Goal: Register for event/course

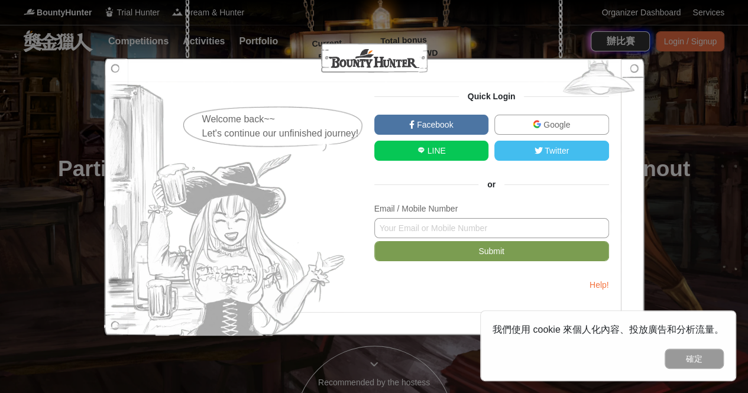
click at [474, 237] on input "text" at bounding box center [491, 228] width 235 height 20
click at [463, 220] on input "text" at bounding box center [491, 228] width 235 height 20
type input "timmy94402@gmail.com"
click at [374, 241] on button "Submit" at bounding box center [491, 251] width 235 height 20
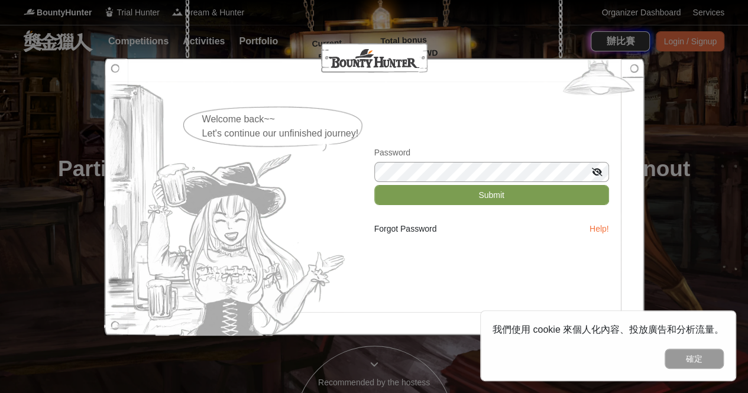
click at [374, 185] on button "Submit" at bounding box center [491, 195] width 235 height 20
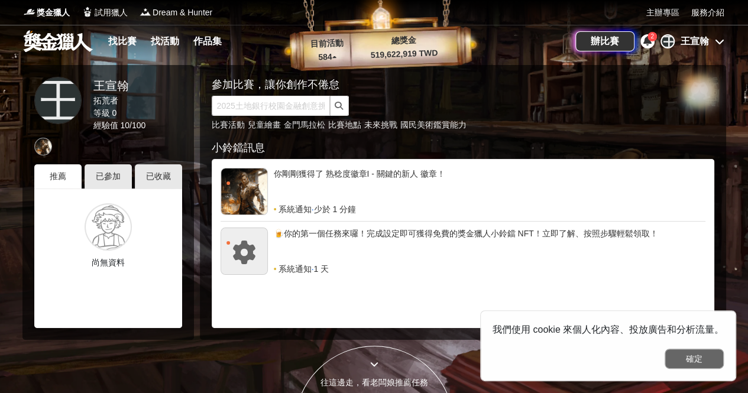
click at [700, 358] on button "確定" at bounding box center [693, 359] width 59 height 20
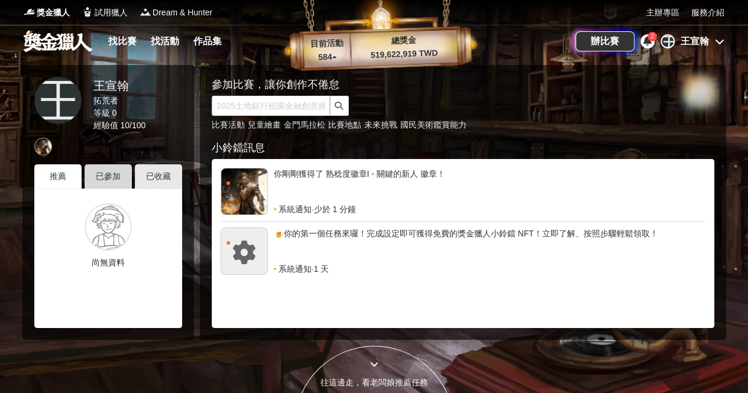
click at [103, 167] on div "已參加" at bounding box center [108, 176] width 47 height 24
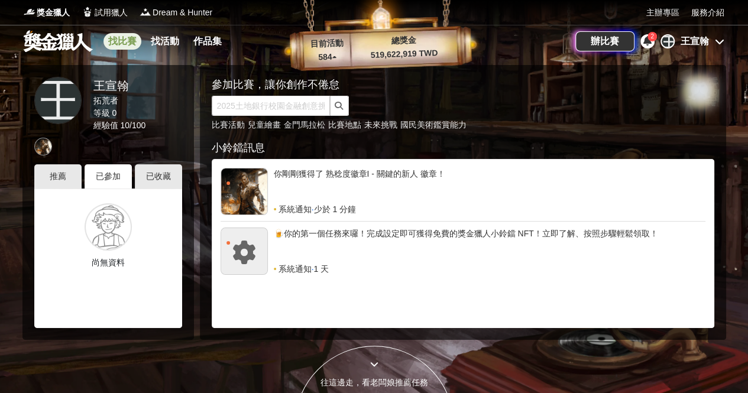
click at [123, 40] on link "找比賽" at bounding box center [122, 41] width 38 height 17
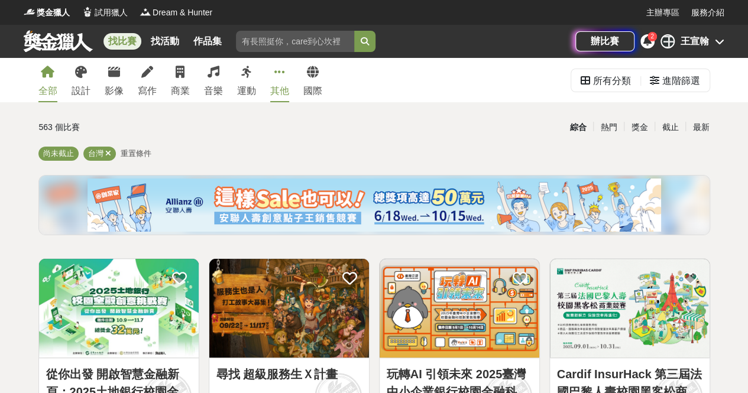
click at [281, 75] on icon at bounding box center [279, 72] width 11 height 12
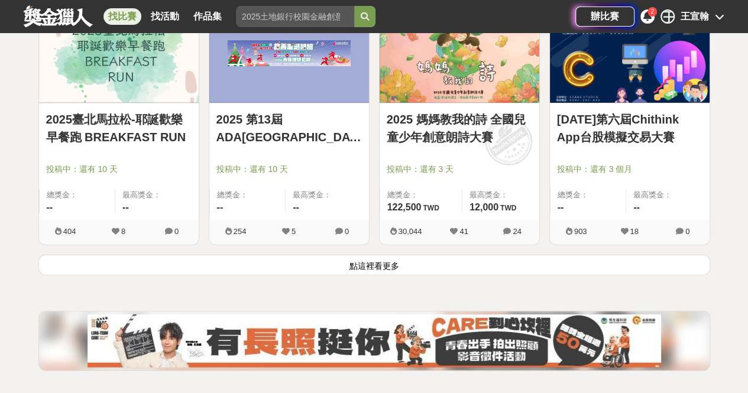
scroll to position [1511, 0]
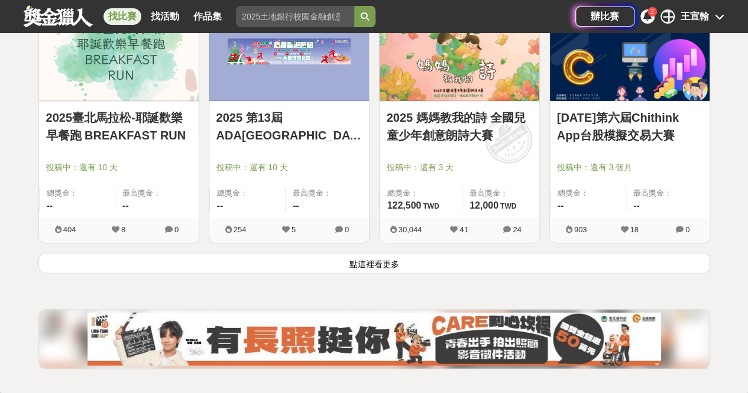
click at [382, 263] on button "點這裡看更多" at bounding box center [373, 263] width 671 height 21
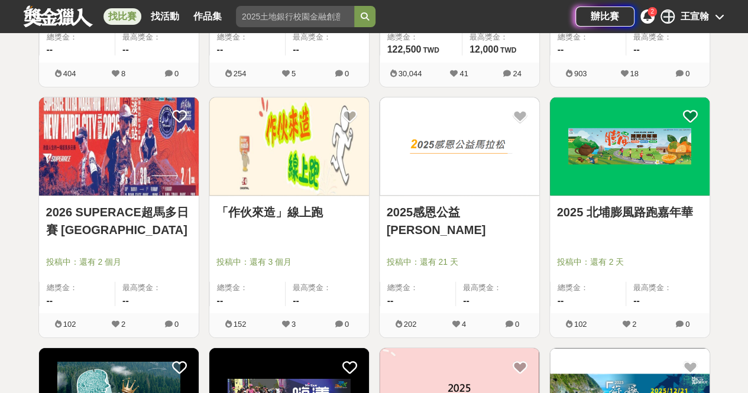
scroll to position [1682, 0]
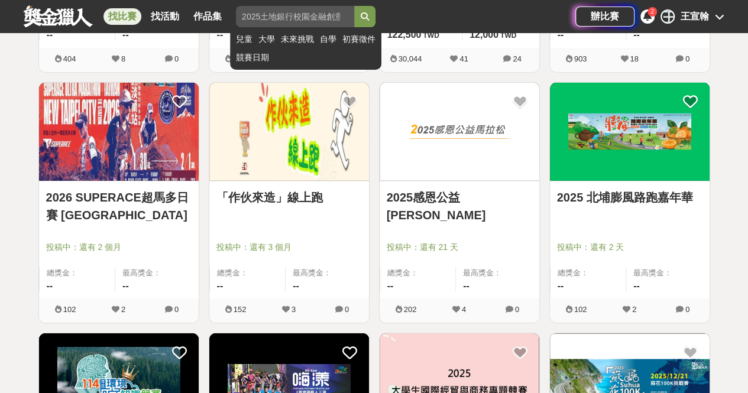
click at [285, 6] on input "search" at bounding box center [295, 16] width 118 height 21
click at [354, 6] on button "submit" at bounding box center [364, 16] width 21 height 21
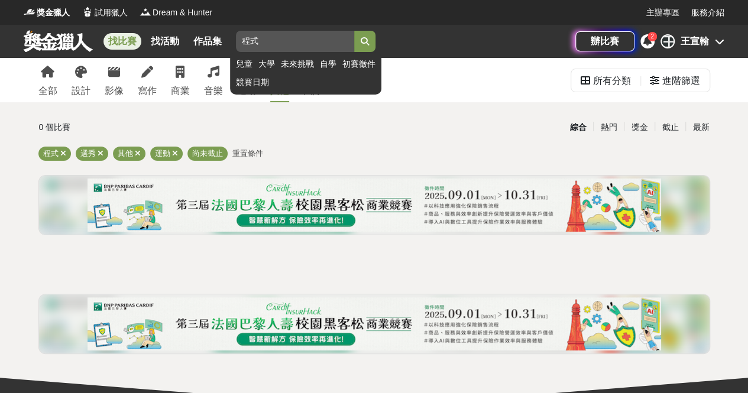
click at [274, 62] on link "大學" at bounding box center [266, 64] width 17 height 12
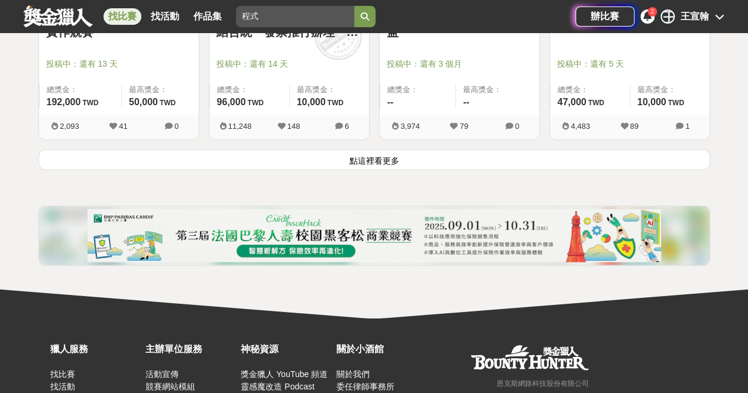
scroll to position [1615, 0]
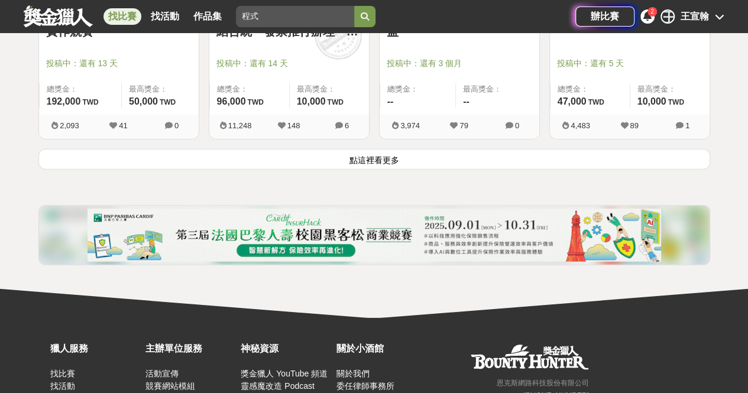
click at [376, 161] on button "點這裡看更多" at bounding box center [373, 159] width 671 height 21
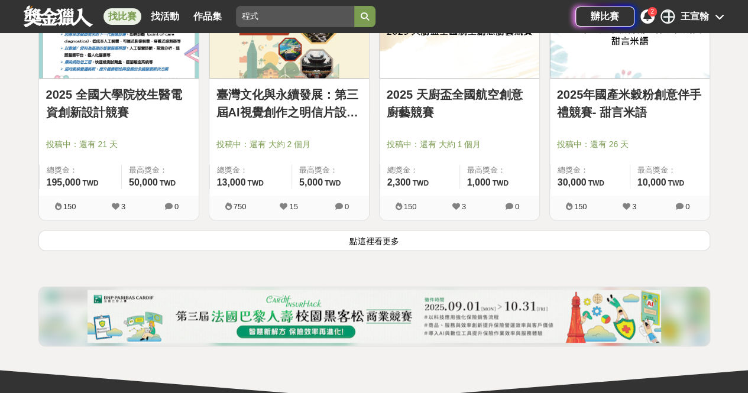
scroll to position [3043, 0]
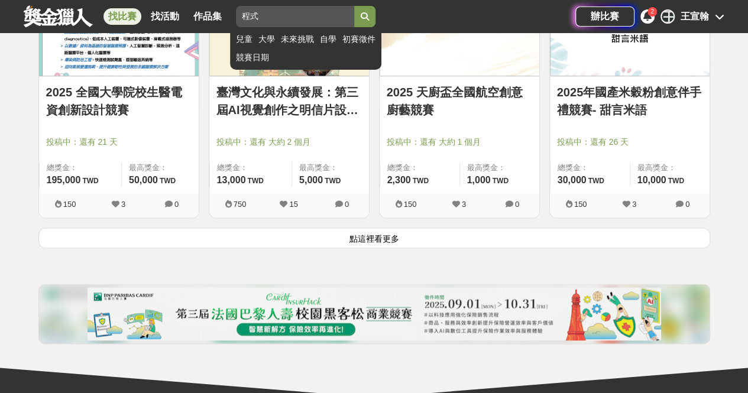
click at [291, 16] on input "程式" at bounding box center [295, 16] width 118 height 21
type input "程"
type input "電"
click at [354, 6] on button "submit" at bounding box center [364, 16] width 21 height 21
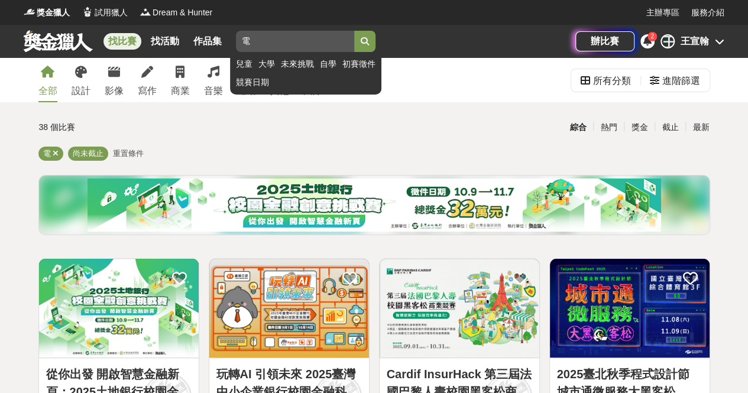
click at [373, 43] on button "submit" at bounding box center [364, 41] width 21 height 21
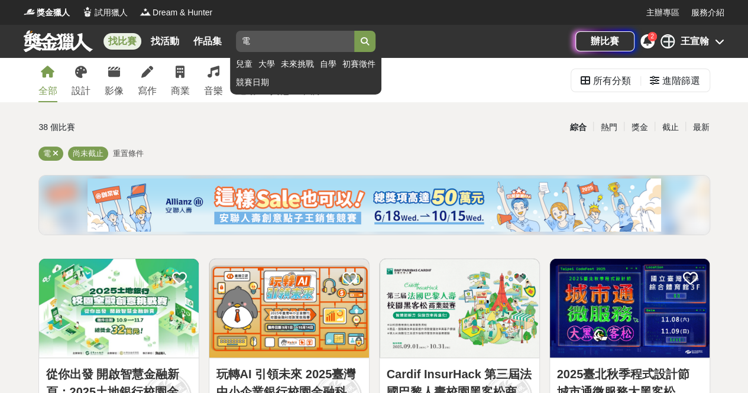
click at [373, 43] on button "submit" at bounding box center [364, 41] width 21 height 21
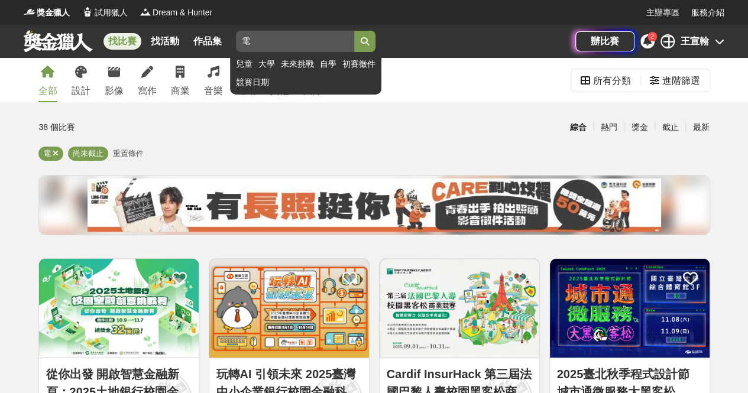
click at [267, 64] on link "大學" at bounding box center [266, 64] width 17 height 12
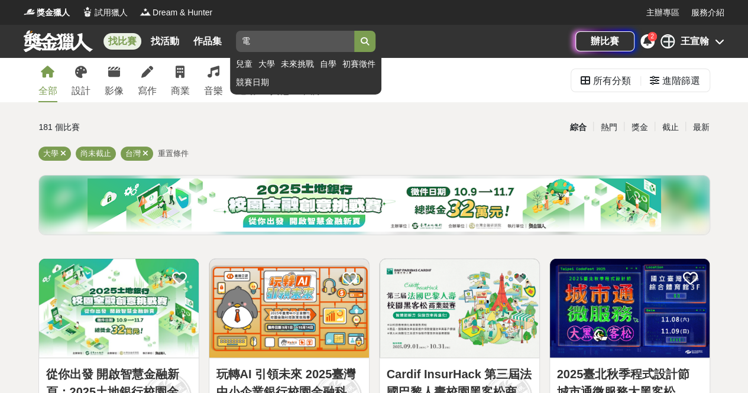
click at [369, 39] on icon "submit" at bounding box center [365, 41] width 8 height 8
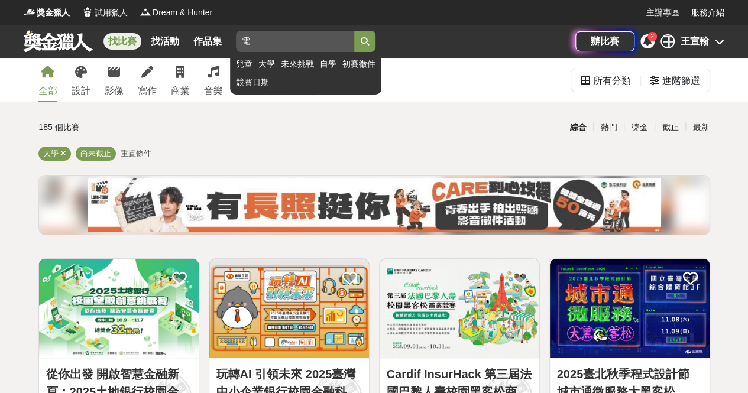
click at [260, 47] on input "電" at bounding box center [295, 41] width 118 height 21
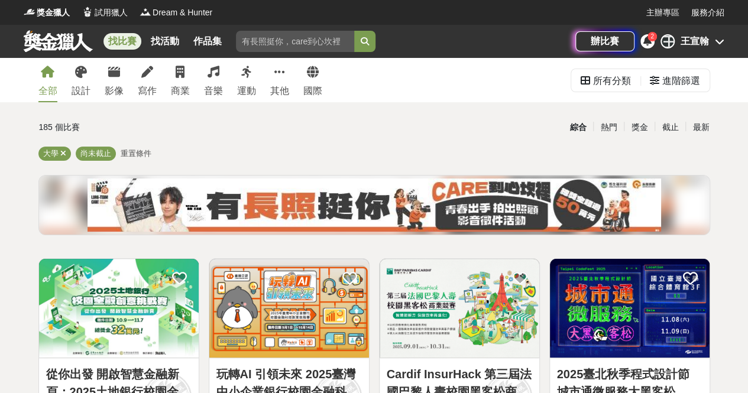
click at [254, 338] on img at bounding box center [289, 308] width 160 height 99
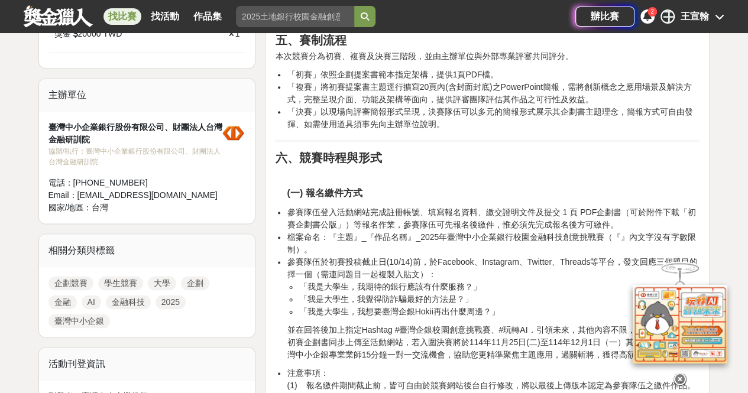
scroll to position [766, 0]
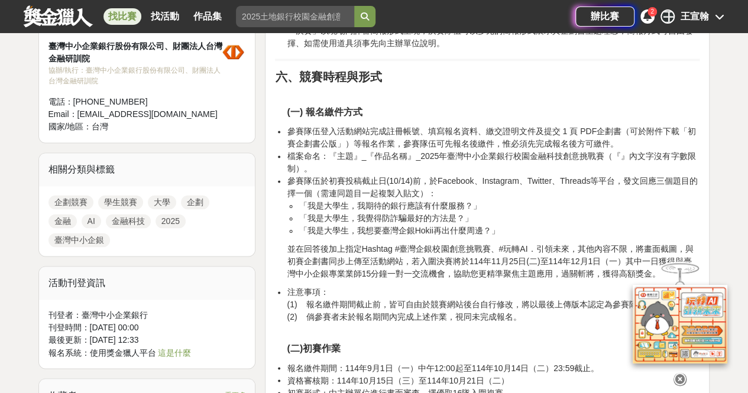
click at [86, 214] on link "AI" at bounding box center [92, 221] width 20 height 14
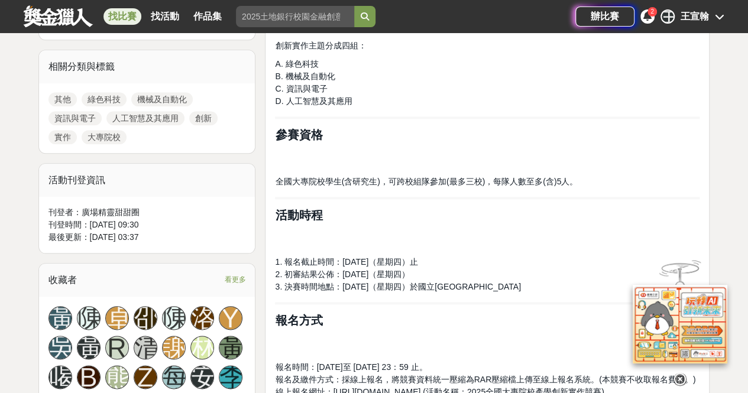
scroll to position [535, 0]
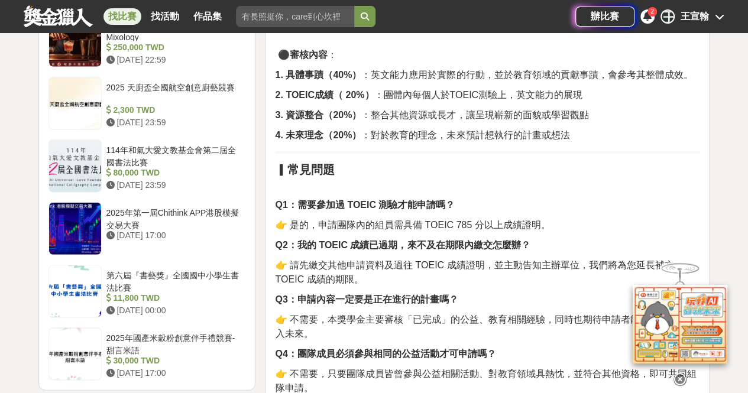
scroll to position [1412, 0]
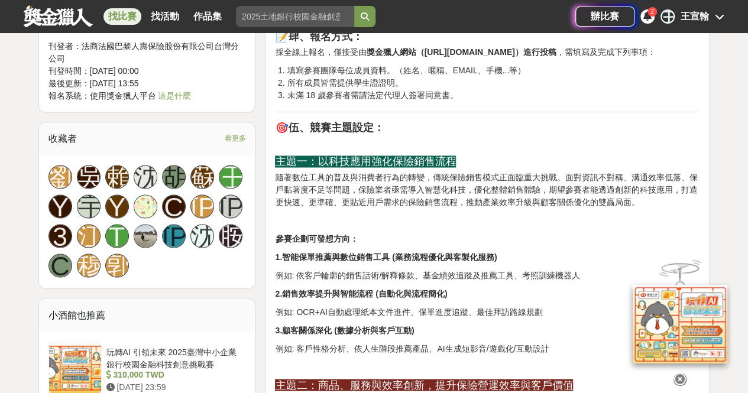
scroll to position [1162, 0]
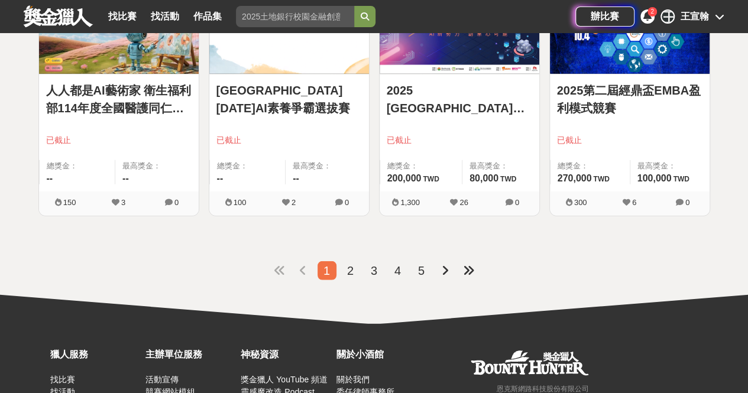
scroll to position [1464, 0]
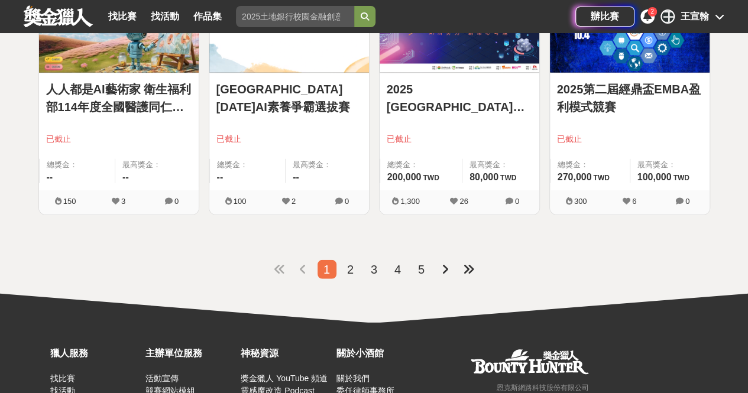
click at [350, 264] on span "2" at bounding box center [350, 269] width 7 height 13
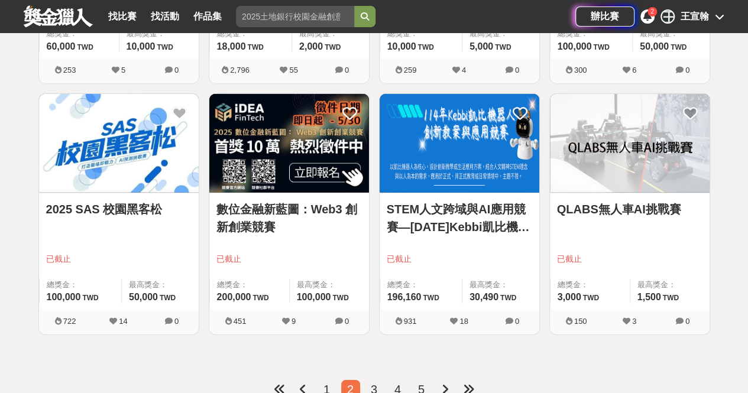
scroll to position [1368, 0]
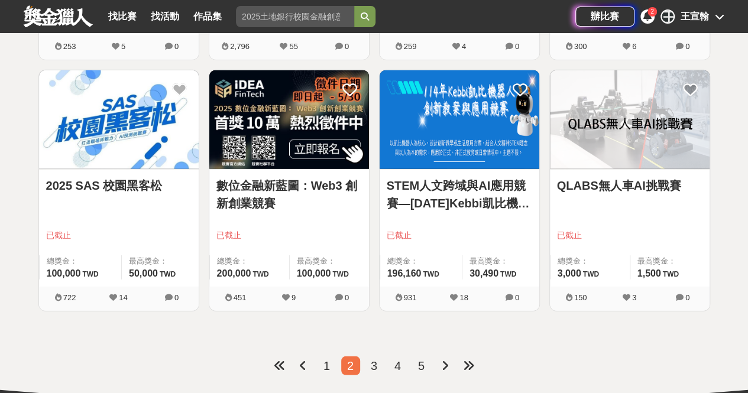
click at [375, 359] on span "3" at bounding box center [374, 365] width 7 height 13
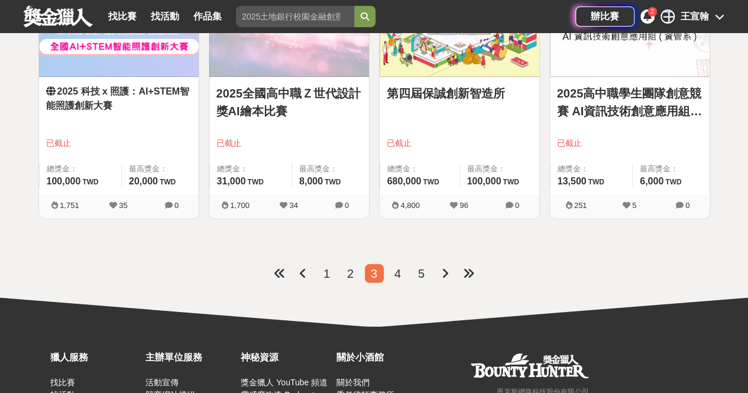
scroll to position [1459, 0]
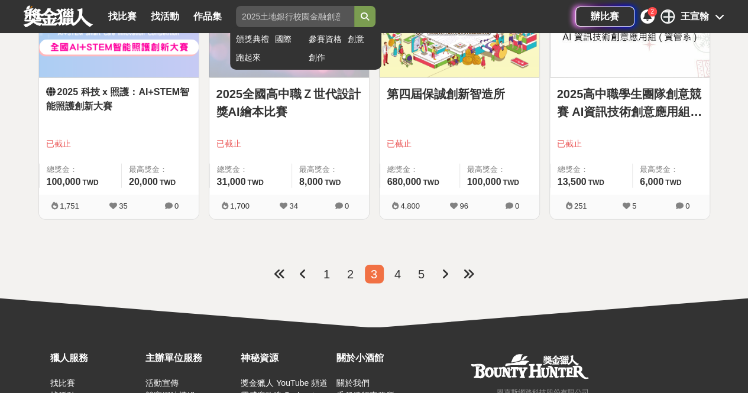
click at [369, 13] on icon "submit" at bounding box center [365, 16] width 8 height 8
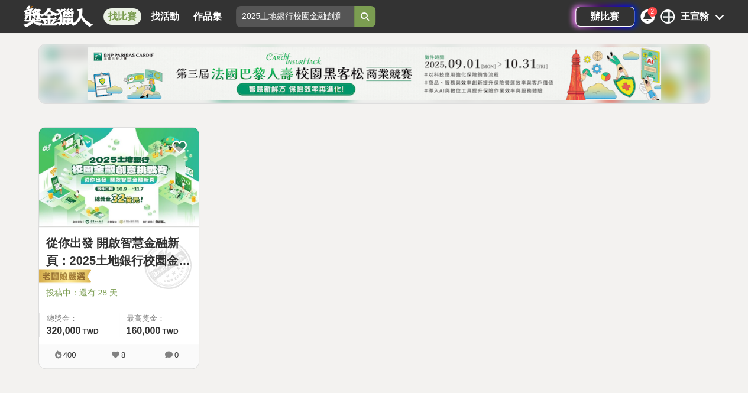
scroll to position [12, 0]
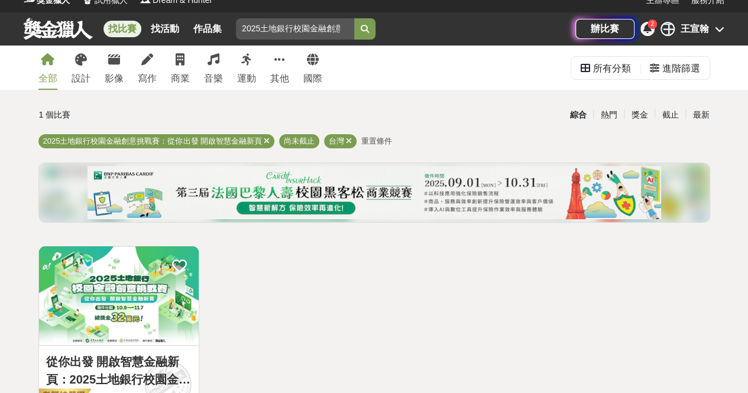
click at [66, 17] on link at bounding box center [58, 28] width 72 height 22
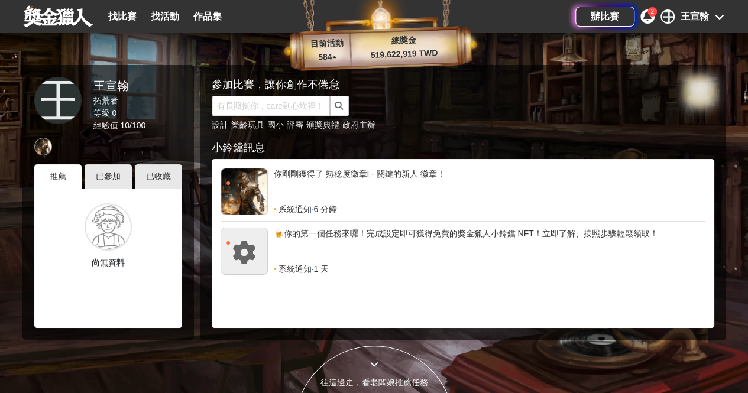
click at [715, 17] on icon at bounding box center [719, 16] width 9 height 9
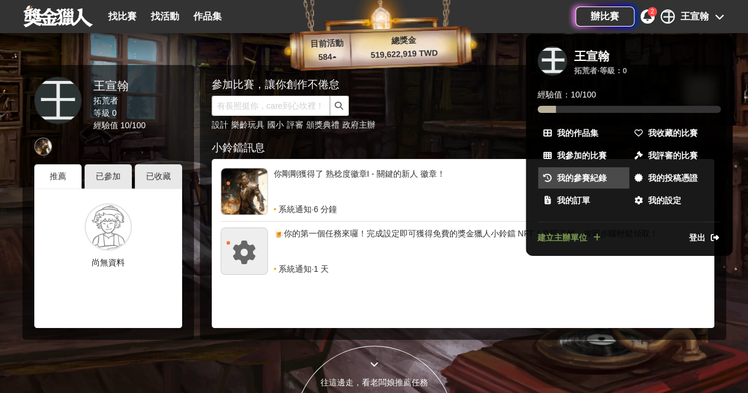
click at [576, 170] on link "我的參賽紀錄" at bounding box center [583, 177] width 91 height 21
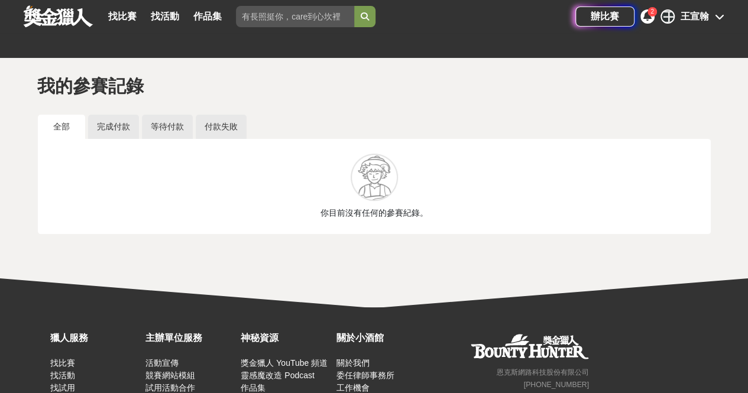
click at [708, 14] on div "王宣翰" at bounding box center [694, 16] width 28 height 14
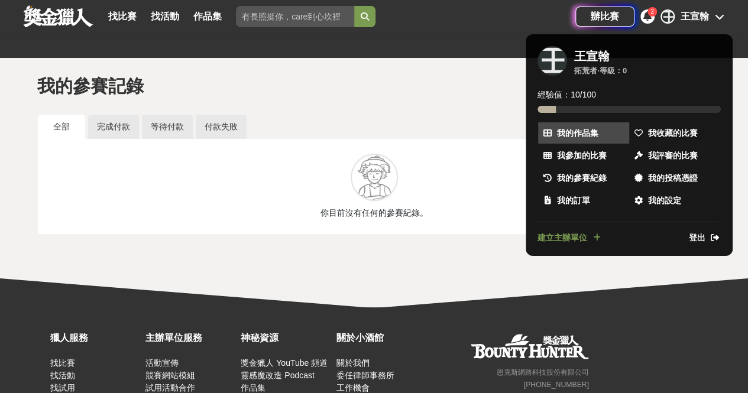
click at [603, 135] on link "我的作品集" at bounding box center [583, 132] width 91 height 21
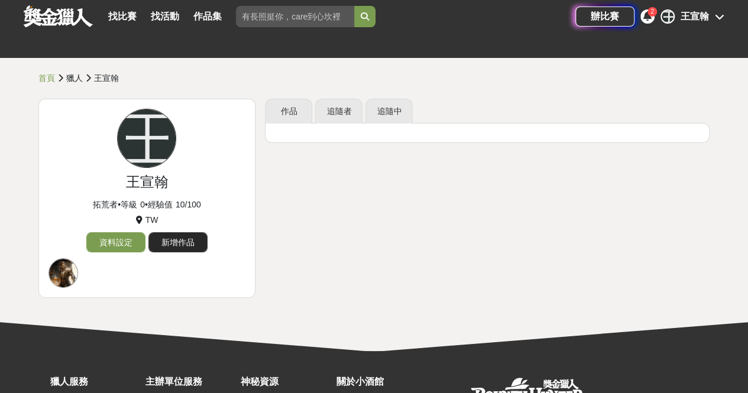
click at [193, 242] on link "新增作品" at bounding box center [177, 242] width 59 height 20
click at [121, 12] on link "找比賽" at bounding box center [122, 16] width 38 height 17
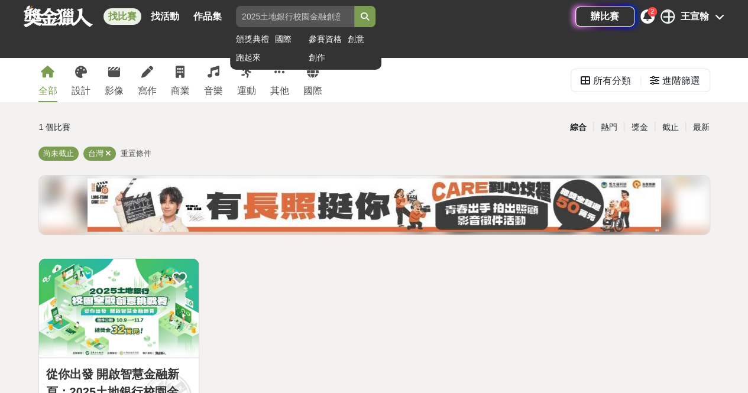
click at [306, 9] on input "search" at bounding box center [295, 16] width 118 height 21
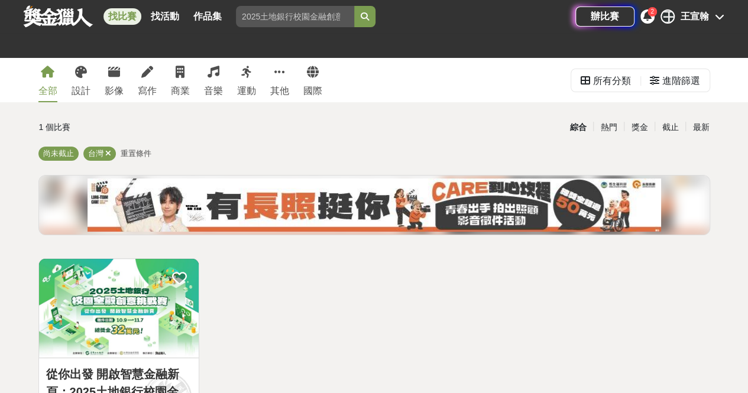
click at [133, 151] on span "重置條件" at bounding box center [136, 153] width 31 height 9
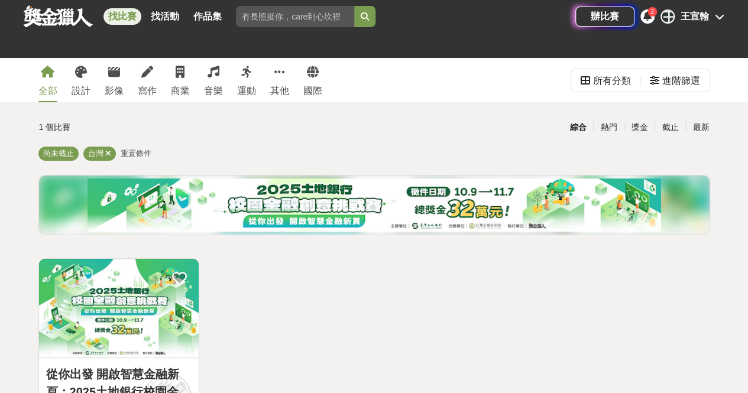
click at [133, 151] on span "重置條件" at bounding box center [136, 153] width 31 height 9
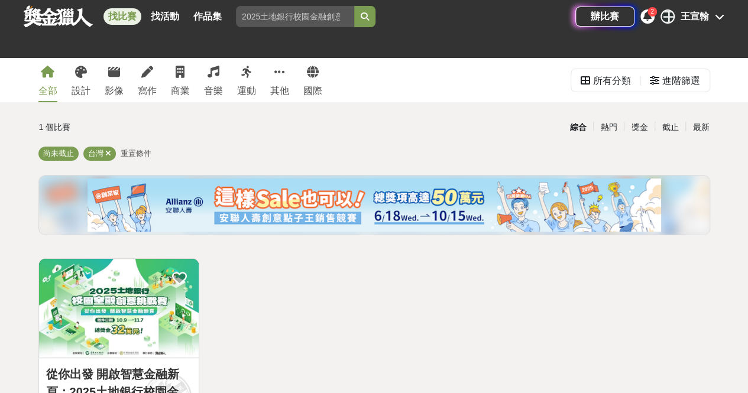
click at [133, 151] on span "重置條件" at bounding box center [136, 153] width 31 height 9
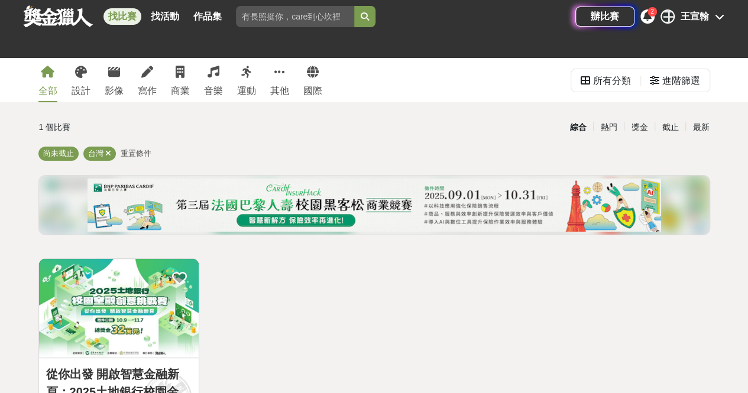
click at [133, 151] on span "重置條件" at bounding box center [136, 153] width 31 height 9
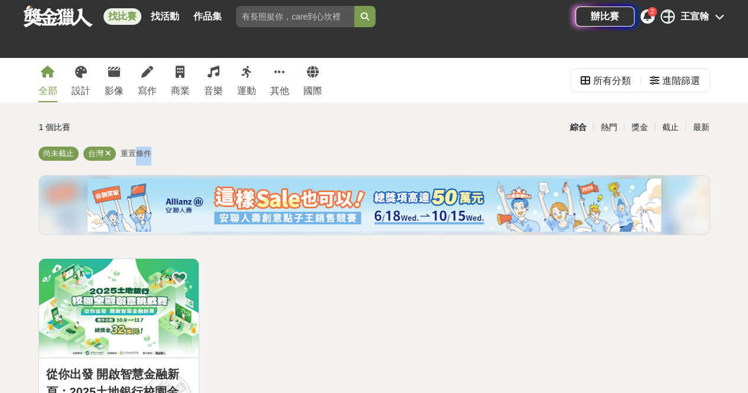
click at [133, 151] on span "重置條件" at bounding box center [136, 153] width 31 height 9
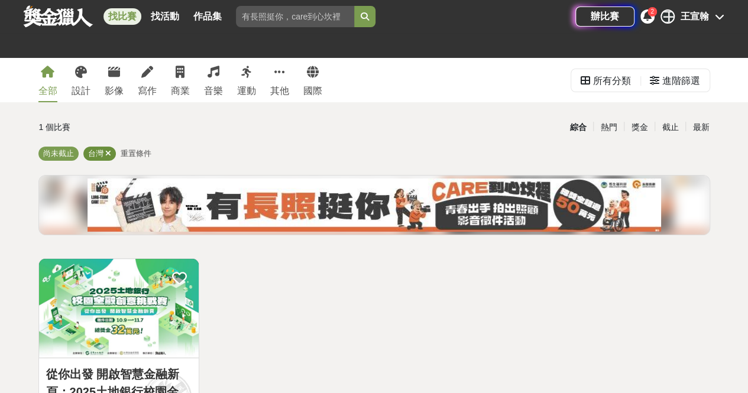
click at [104, 152] on div "台灣" at bounding box center [99, 154] width 33 height 14
click at [108, 152] on icon at bounding box center [108, 154] width 6 height 8
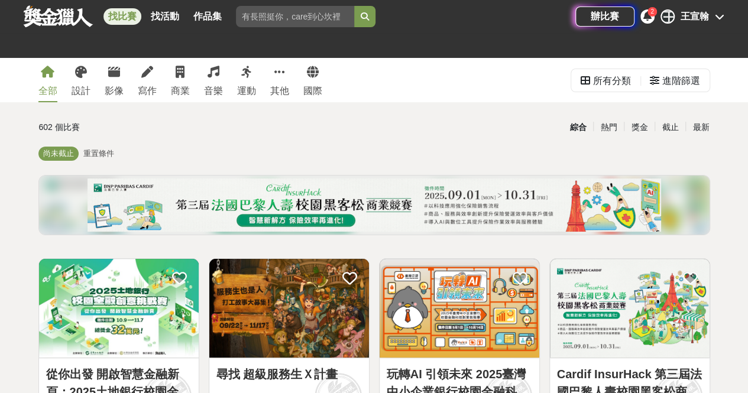
scroll to position [99, 0]
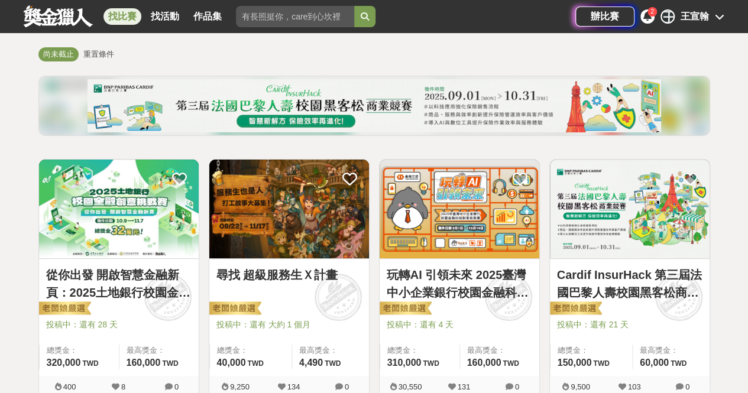
click at [473, 246] on img at bounding box center [459, 209] width 160 height 99
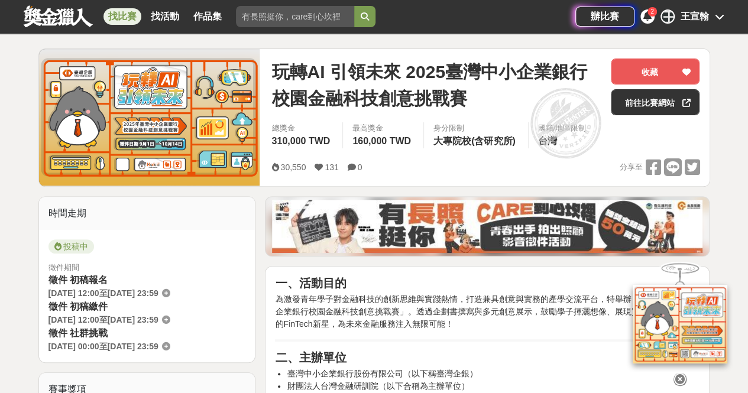
scroll to position [131, 0]
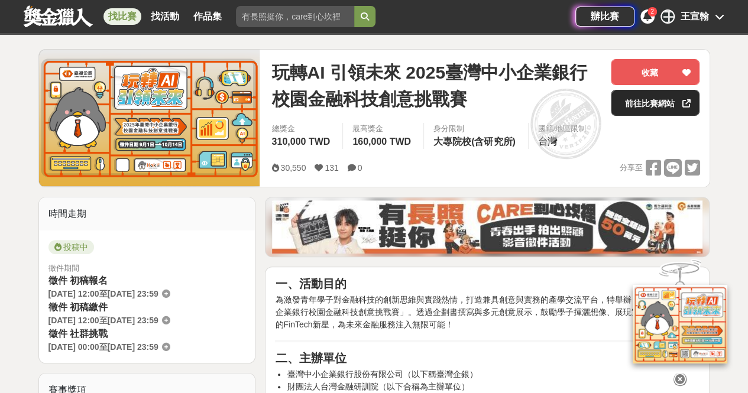
click at [627, 105] on link "前往比賽網站" at bounding box center [655, 103] width 89 height 26
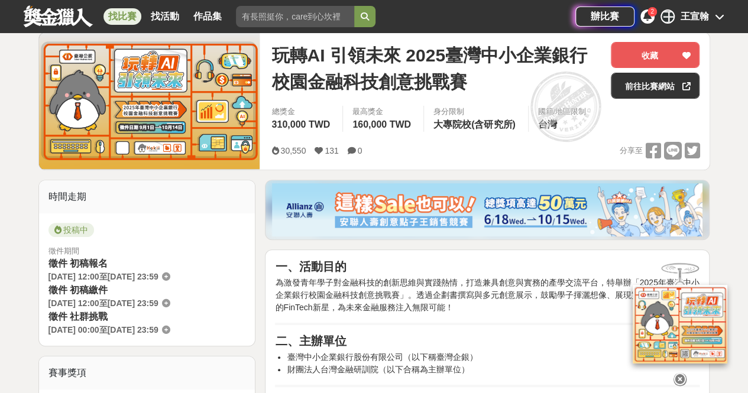
scroll to position [76, 0]
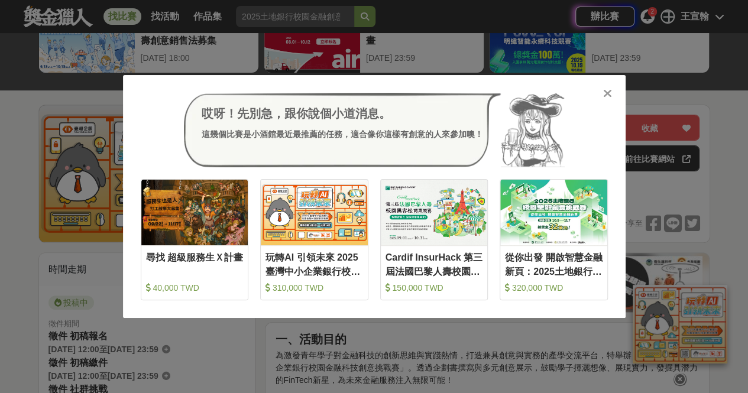
click at [602, 98] on div at bounding box center [608, 93] width 12 height 12
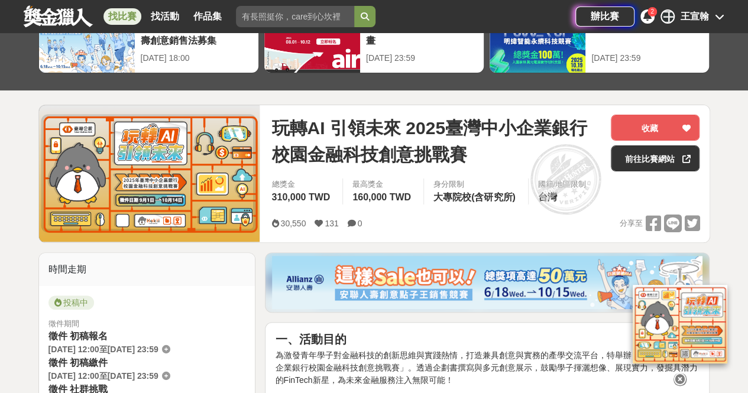
click at [681, 378] on icon at bounding box center [679, 379] width 13 height 13
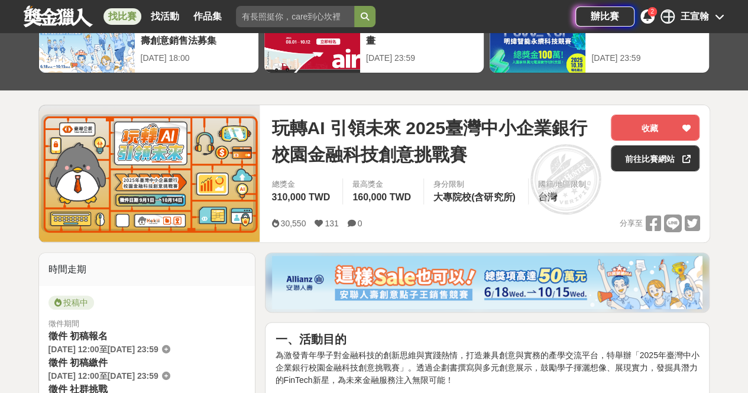
click at [473, 122] on span "玩轉AI 引領未來 2025臺灣中小企業銀行校園金融科技創意挑戰賽" at bounding box center [436, 141] width 330 height 53
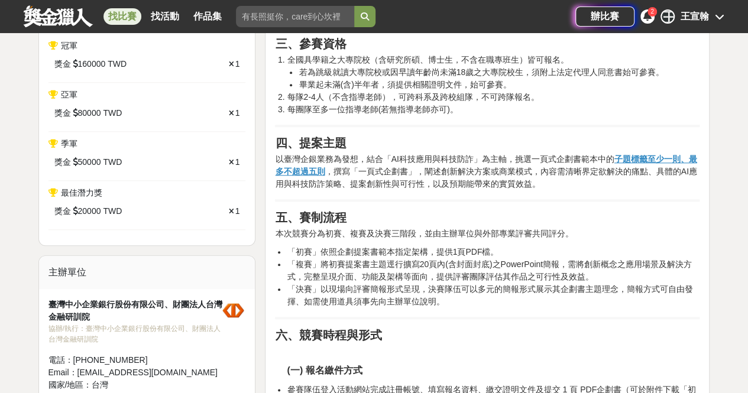
scroll to position [489, 0]
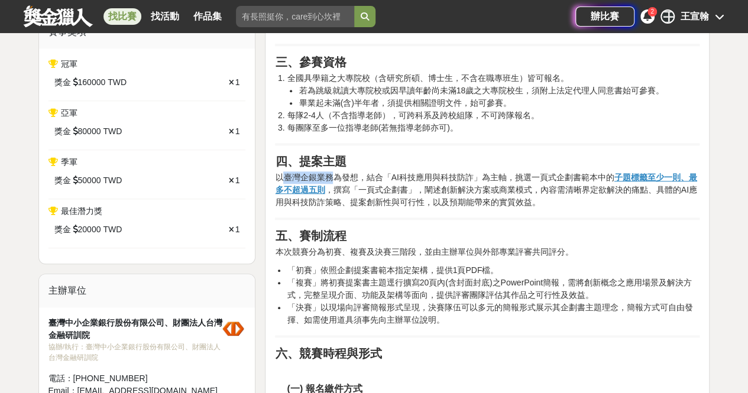
drag, startPoint x: 281, startPoint y: 174, endPoint x: 331, endPoint y: 177, distance: 49.8
click at [331, 177] on p "以臺灣企銀業務為發想，結合「AI科技應用與科技防詐」為主軸，挑選一頁式企劃書範本中的 子題標籤至少一則、最多不超過五則 ，撰寫「一頁式企劃書」，闡述創新解決方…" at bounding box center [487, 189] width 424 height 37
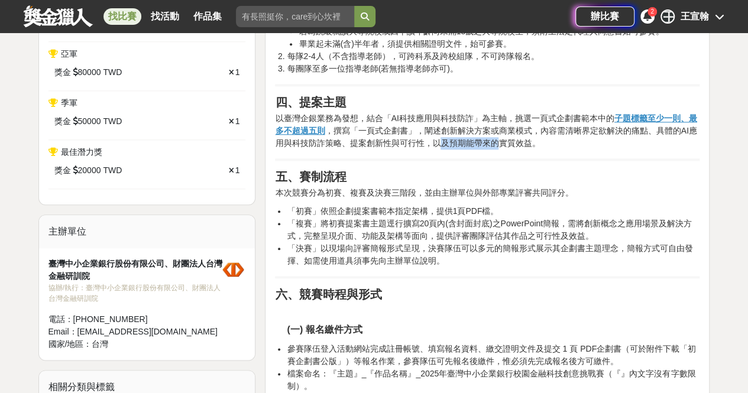
drag, startPoint x: 440, startPoint y: 141, endPoint x: 495, endPoint y: 146, distance: 55.8
click at [495, 146] on p "以臺灣企銀業務為發想，結合「AI科技應用與科技防詐」為主軸，挑選一頁式企劃書範本中的 子題標籤至少一則、最多不超過五則 ，撰寫「一頁式企劃書」，闡述創新解決方…" at bounding box center [487, 130] width 424 height 37
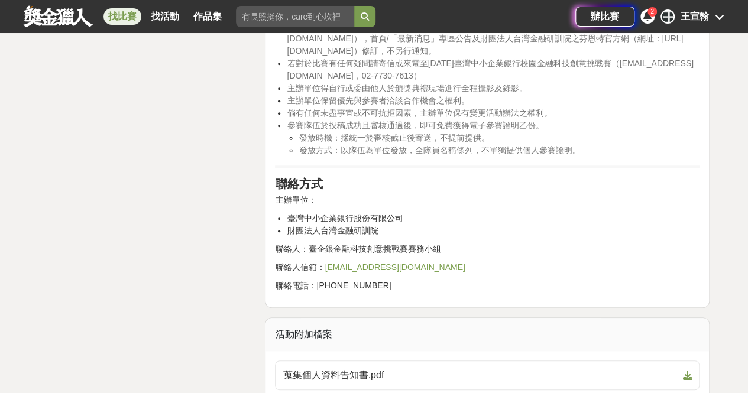
scroll to position [2735, 0]
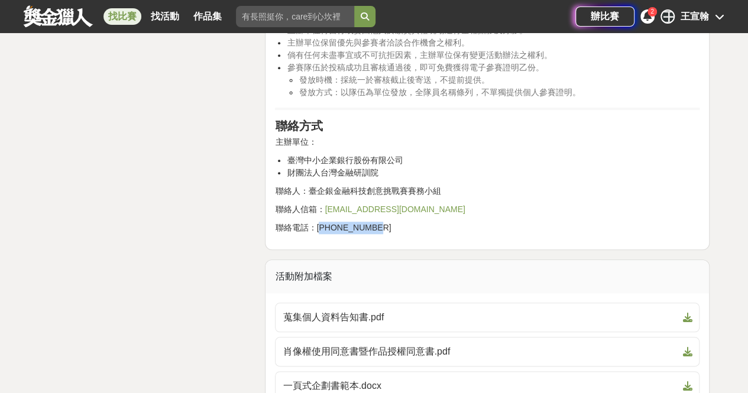
drag, startPoint x: 378, startPoint y: 222, endPoint x: 319, endPoint y: 218, distance: 58.6
click at [319, 222] on p "聯絡電話：[PHONE_NUMBER]" at bounding box center [487, 228] width 424 height 12
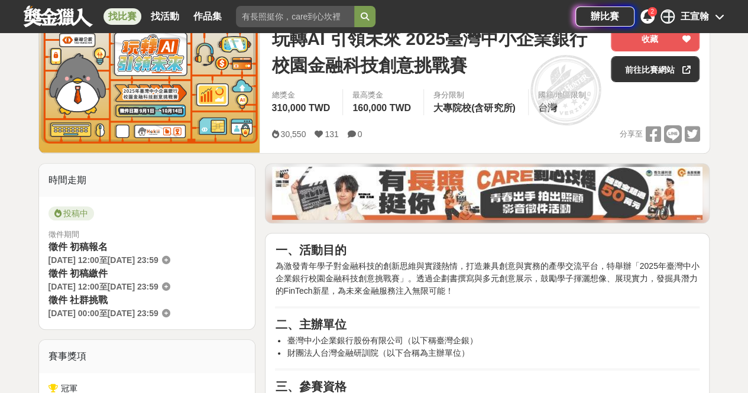
scroll to position [0, 0]
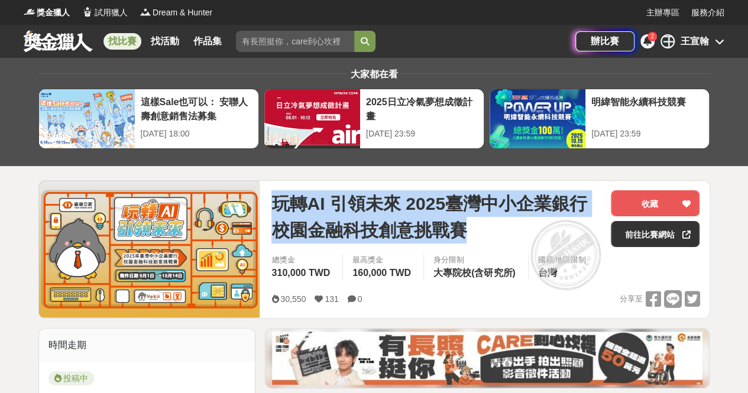
drag, startPoint x: 277, startPoint y: 199, endPoint x: 474, endPoint y: 232, distance: 200.2
click at [474, 232] on span "玩轉AI 引領未來 2025臺灣中小企業銀行校園金融科技創意挑戰賽" at bounding box center [436, 216] width 330 height 53
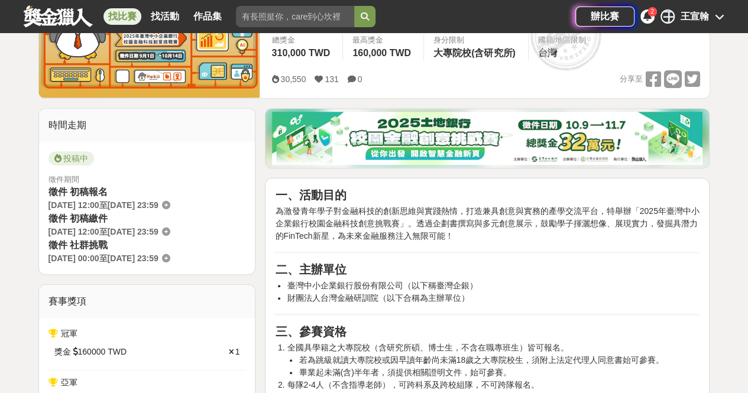
scroll to position [118, 0]
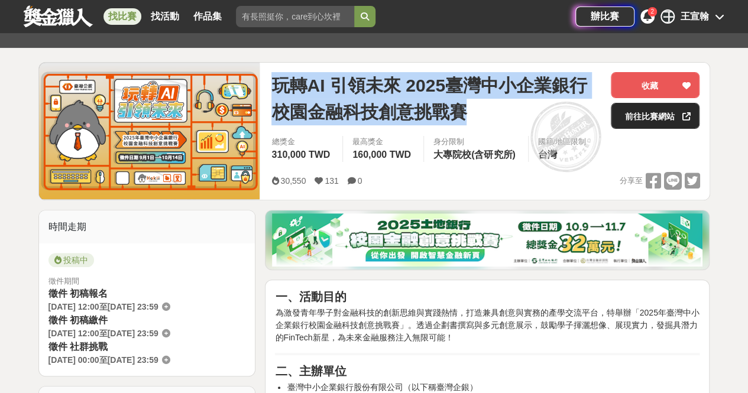
click at [641, 111] on link "前往比賽網站" at bounding box center [655, 116] width 89 height 26
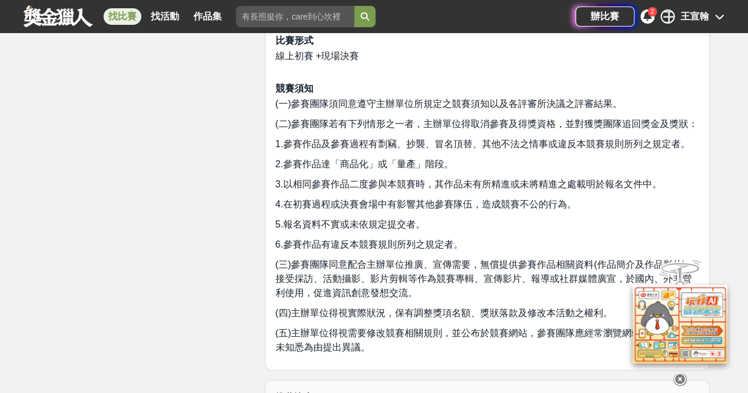
scroll to position [2457, 0]
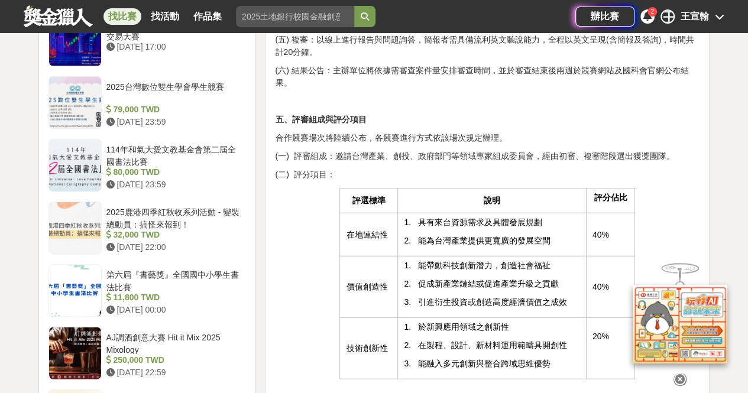
scroll to position [1299, 0]
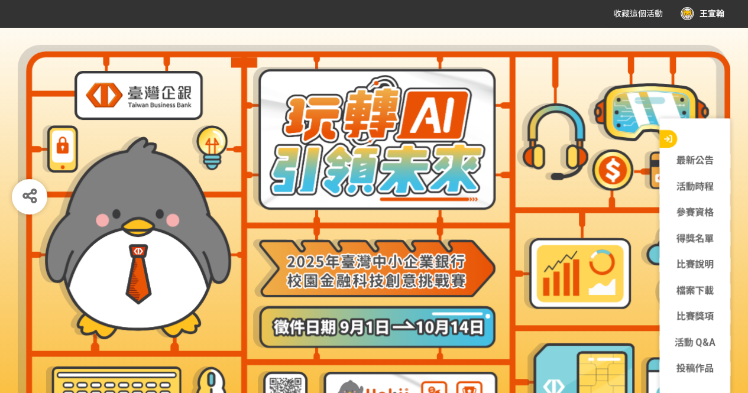
click at [670, 133] on button "button" at bounding box center [668, 139] width 18 height 18
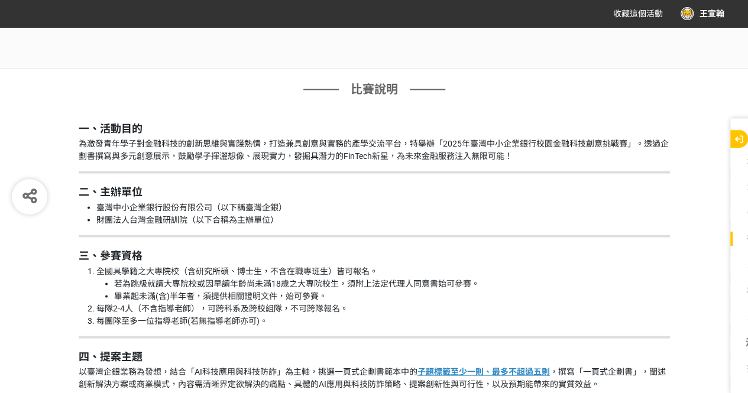
scroll to position [1008, 0]
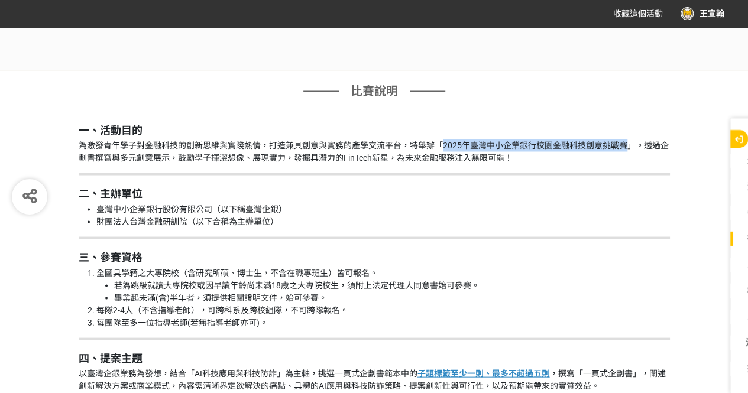
drag, startPoint x: 441, startPoint y: 142, endPoint x: 625, endPoint y: 144, distance: 184.4
click at [625, 144] on p "為激發青年學子對金融科技的創新思維與實踐熱情，打造兼具創意與實務的產學交流平台，特舉辦「2025年臺灣中小企業銀行校園金融科技創意挑戰賽」。透過企劃書撰寫與多…" at bounding box center [374, 151] width 591 height 25
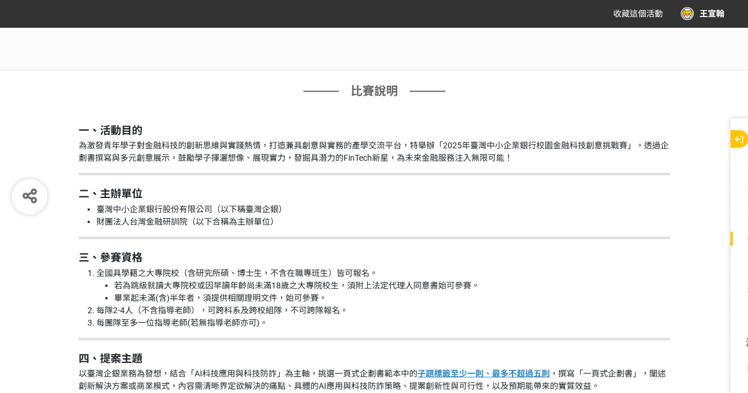
click at [375, 144] on p "為激發青年學子對金融科技的創新思維與實踐熱情，打造兼具創意與實務的產學交流平台，特舉辦「2025年臺灣中小企業銀行校園金融科技創意挑戰賽」。透過企劃書撰寫與多…" at bounding box center [374, 151] width 591 height 25
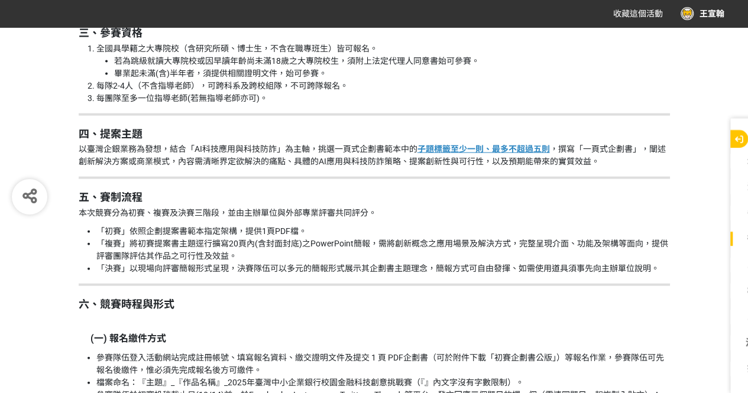
scroll to position [1232, 0]
click at [737, 132] on button "button" at bounding box center [739, 139] width 18 height 18
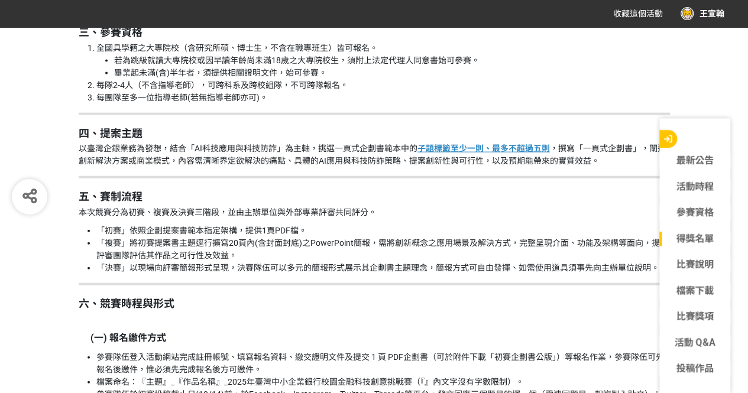
click at [671, 134] on icon "button" at bounding box center [668, 138] width 8 height 8
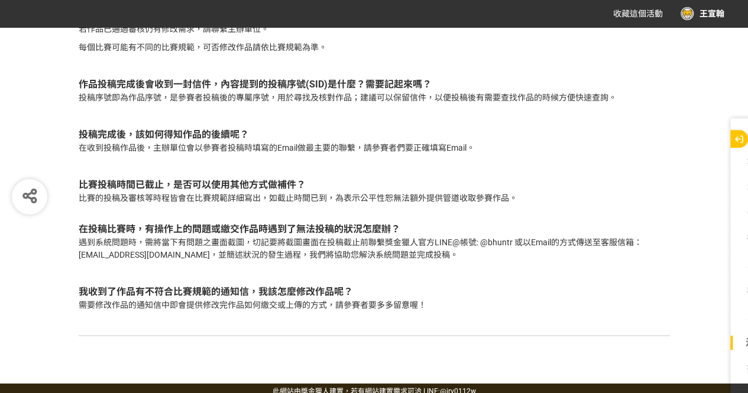
scroll to position [4001, 0]
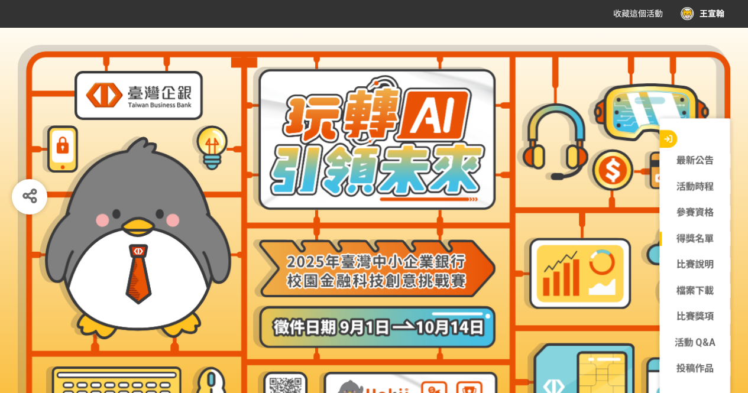
click at [697, 235] on link "得獎名單" at bounding box center [694, 239] width 71 height 14
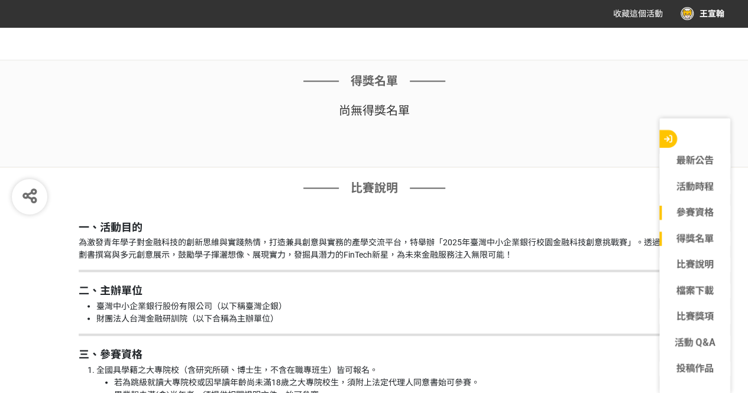
scroll to position [913, 0]
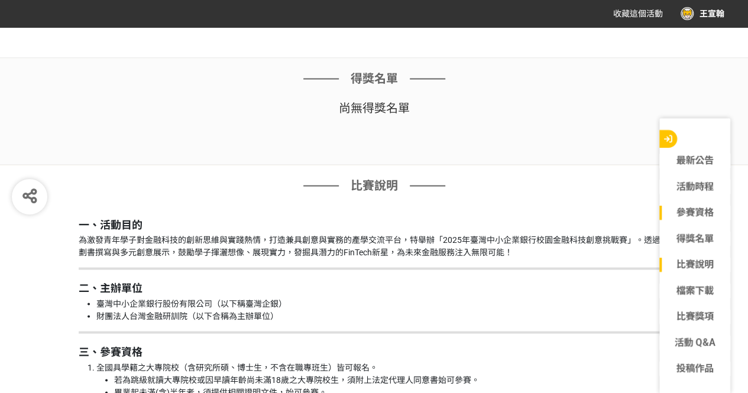
click at [700, 258] on link "比賽說明" at bounding box center [694, 265] width 71 height 14
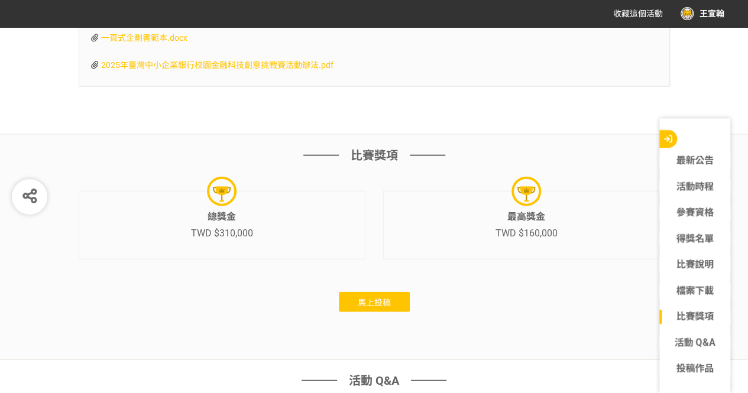
scroll to position [3621, 0]
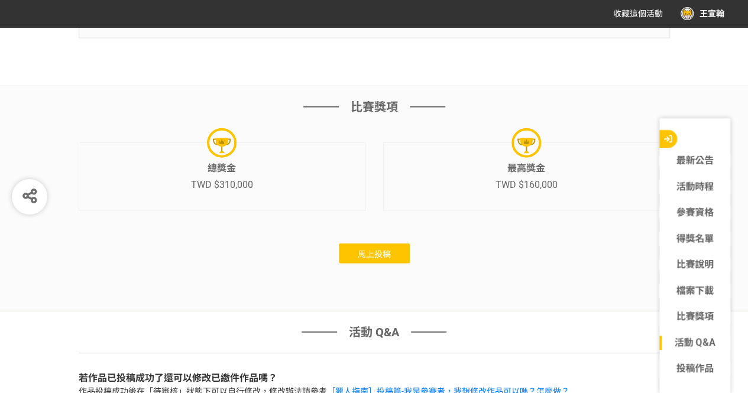
click at [390, 248] on button "馬上投稿" at bounding box center [374, 254] width 71 height 20
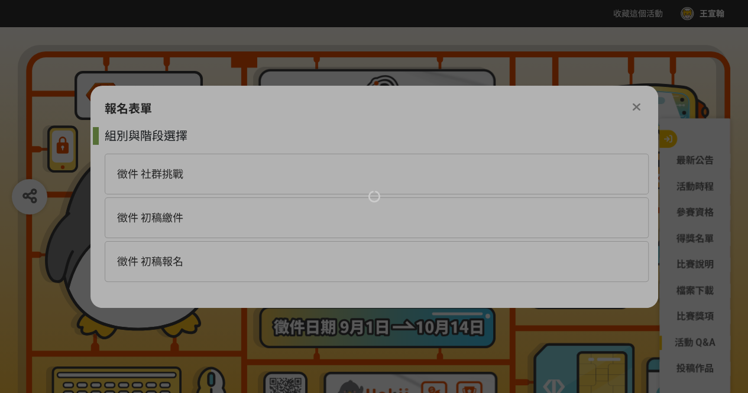
scroll to position [0, 0]
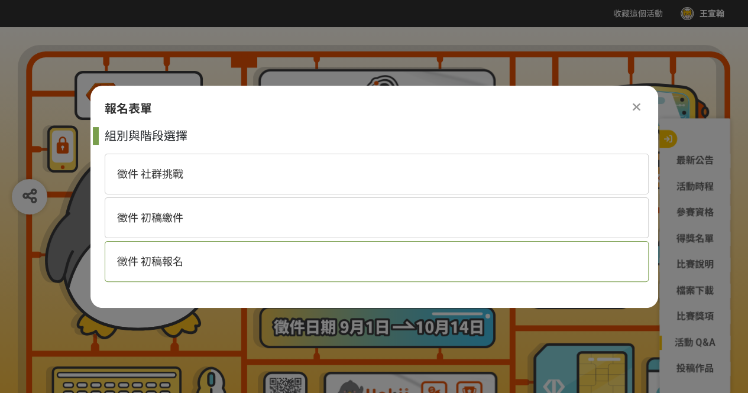
click at [226, 255] on div "徵件 初稿報名" at bounding box center [377, 261] width 544 height 41
select select "185368:185625"
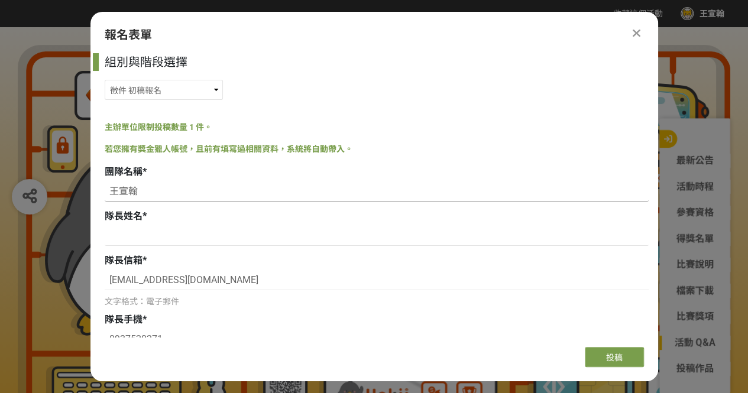
drag, startPoint x: 157, startPoint y: 187, endPoint x: 100, endPoint y: 183, distance: 56.9
click at [100, 183] on div "組別與階段選擇 徵件 社群挑戰 徵件 初稿繳件 徵件 初稿報名 主辦單位限制投稿數量 1 件。 若您擁有獎金獵人帳號，且前有填寫過相關資料，系統將自動帶入。 …" at bounding box center [373, 195] width 567 height 284
click at [147, 236] on input "王宣翰" at bounding box center [377, 236] width 544 height 20
type input "王宣翰"
click at [189, 95] on select "徵件 社群挑戰 徵件 初稿繳件 徵件 初稿報名" at bounding box center [164, 90] width 118 height 20
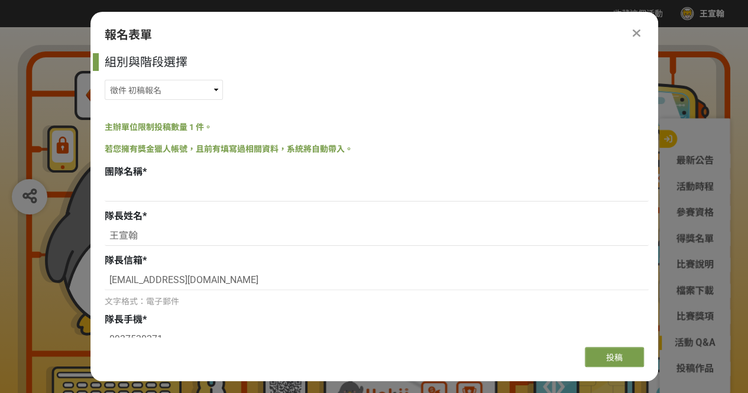
click at [286, 94] on div "徵件 社群挑戰 徵件 初稿繳件 徵件 初稿報名" at bounding box center [377, 90] width 544 height 20
drag, startPoint x: 394, startPoint y: 138, endPoint x: 385, endPoint y: 114, distance: 25.8
click at [385, 114] on div "組別與階段選擇 徵件 社群挑戰 徵件 初稿繳件 徵件 初稿報名 主辦單位限制投稿數量 1 件。 若您擁有獎金獵人帳號，且前有填寫過相關資料，系統將自動帶入。 …" at bounding box center [373, 195] width 567 height 284
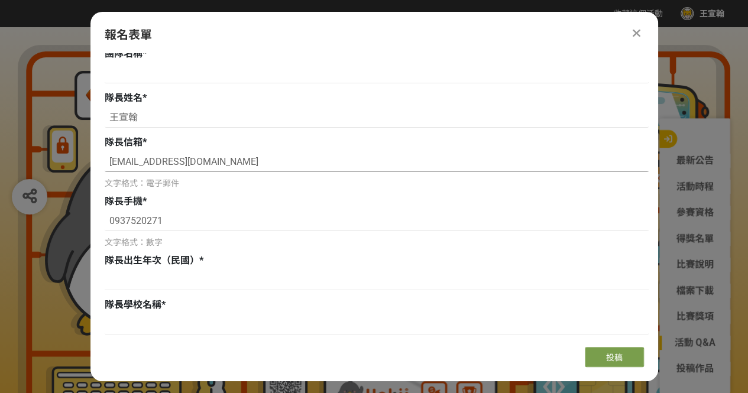
scroll to position [236, 0]
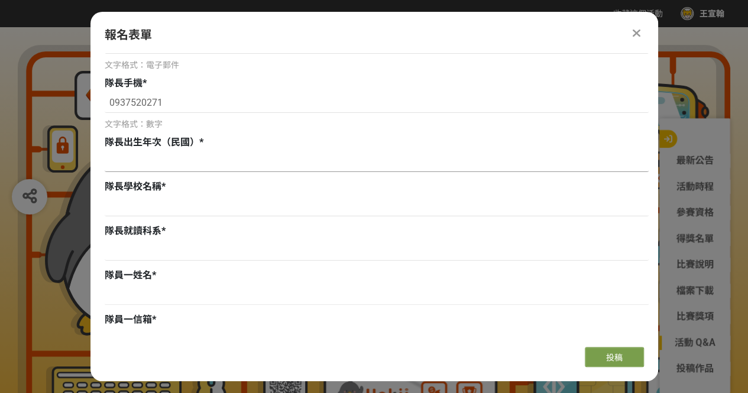
click at [253, 163] on input at bounding box center [377, 162] width 544 height 20
type input "94"
click at [235, 206] on input at bounding box center [377, 206] width 544 height 20
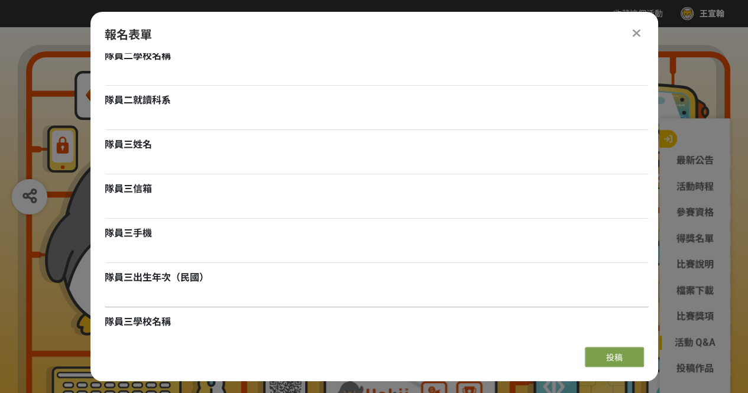
scroll to position [1103, 0]
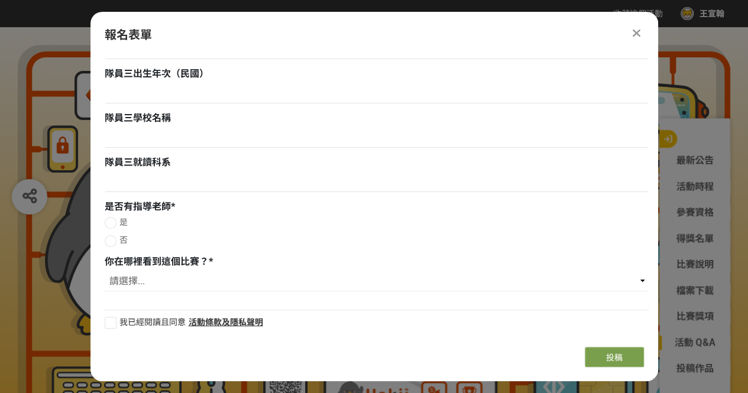
click at [174, 300] on div "組別與階段選擇 徵件 社群挑戰 徵件 初稿繳件 徵件 初稿報名 主辦單位限制投稿數量 1 件。 若您擁有獎金獵人帳號，且前有填寫過相關資料，系統將自動帶入。 …" at bounding box center [373, 195] width 567 height 284
click at [118, 326] on label "我已經閱讀且同意" at bounding box center [145, 322] width 81 height 12
click at [113, 326] on input "我已經閱讀且同意" at bounding box center [109, 323] width 8 height 8
checkbox input "false"
click at [158, 283] on select "請選擇... 獎金獵人網站 Facebook / Instagram 校園講座 / 老師系上推薦 電子郵件 海報 其他" at bounding box center [377, 281] width 544 height 20
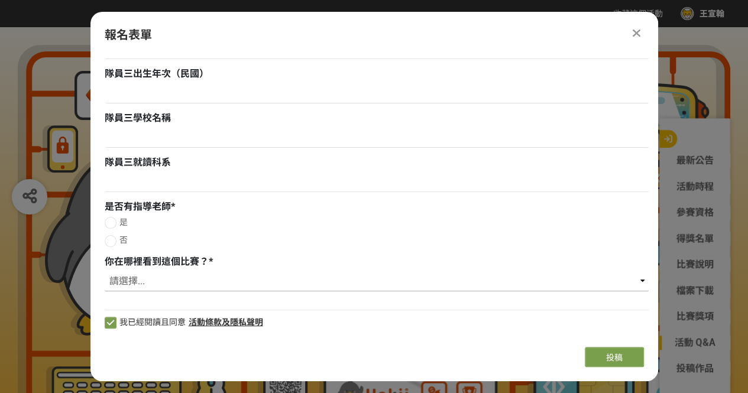
select select "校園講座 / 老師系上推薦"
click at [105, 271] on select "請選擇... 獎金獵人網站 Facebook / Instagram 校園講座 / 老師系上推薦 電子郵件 海報 其他" at bounding box center [377, 281] width 544 height 20
click at [108, 223] on div at bounding box center [111, 223] width 12 height 12
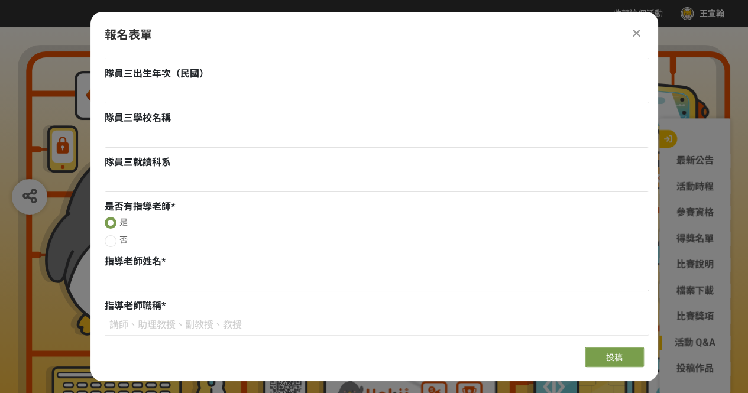
click at [144, 287] on input at bounding box center [377, 281] width 544 height 20
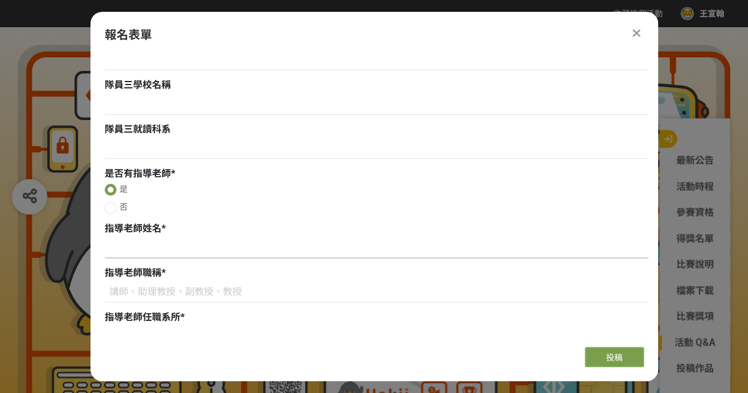
scroll to position [1118, 0]
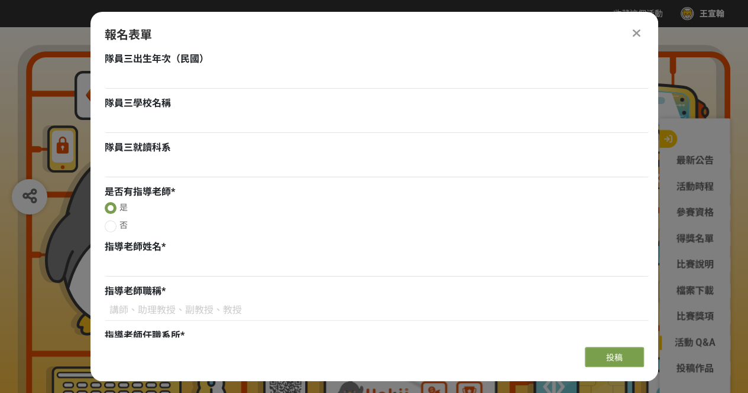
click at [103, 226] on div "組別與階段選擇 徵件 社群挑戰 徵件 初稿繳件 徵件 初稿報名 主辦單位限制投稿數量 1 件。 若您擁有獎金獵人帳號，且前有填寫過相關資料，系統將自動帶入。 …" at bounding box center [373, 195] width 567 height 284
click at [111, 229] on div at bounding box center [111, 226] width 12 height 12
radio input "false"
radio input "true"
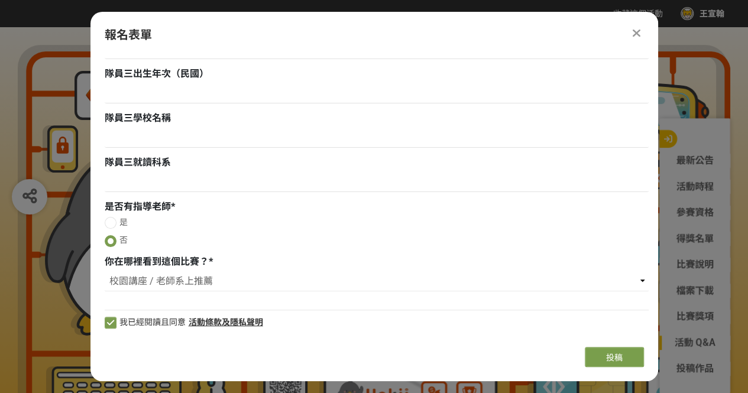
click at [110, 223] on div at bounding box center [111, 223] width 12 height 12
radio input "true"
radio input "false"
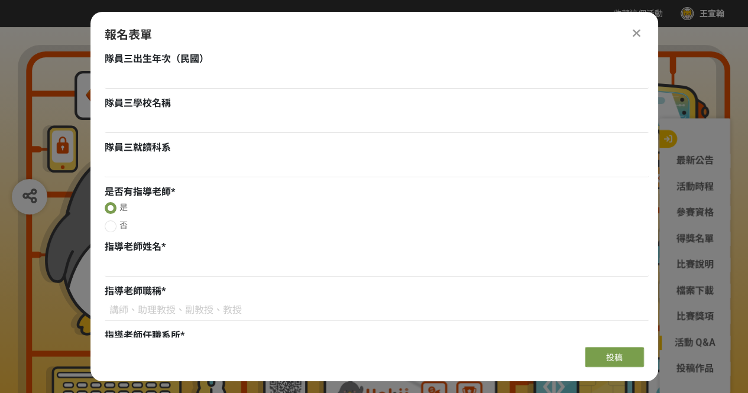
click at [111, 209] on div at bounding box center [111, 208] width 12 height 12
click at [121, 222] on span "否" at bounding box center [123, 224] width 8 height 9
click at [113, 222] on input "否" at bounding box center [109, 226] width 8 height 8
radio input "false"
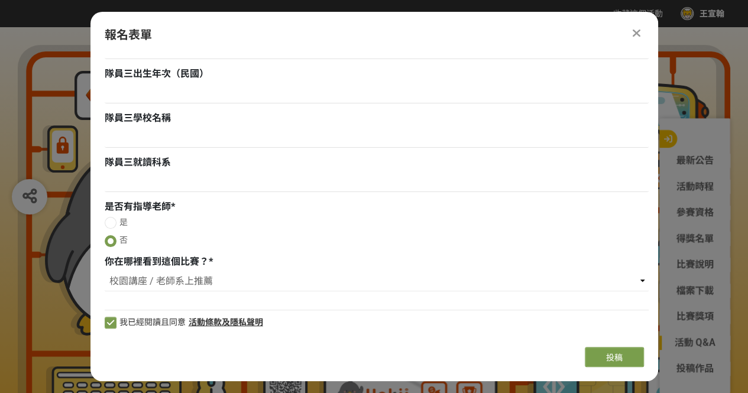
click at [146, 222] on label "是" at bounding box center [377, 222] width 544 height 12
click at [113, 222] on input "是" at bounding box center [109, 223] width 8 height 8
radio input "false"
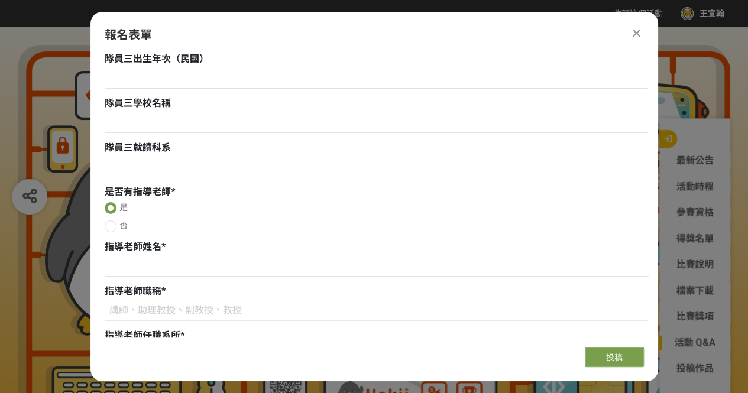
click at [146, 222] on label "否" at bounding box center [377, 225] width 544 height 12
click at [113, 222] on input "否" at bounding box center [109, 226] width 8 height 8
radio input "false"
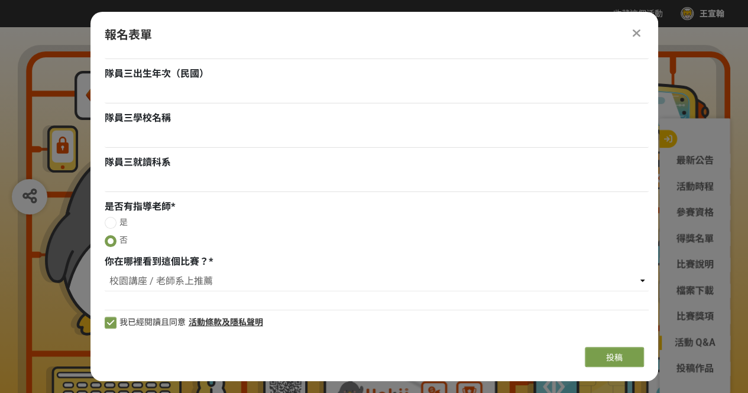
click at [154, 224] on label "是" at bounding box center [377, 222] width 544 height 12
click at [113, 224] on input "是" at bounding box center [109, 223] width 8 height 8
radio input "false"
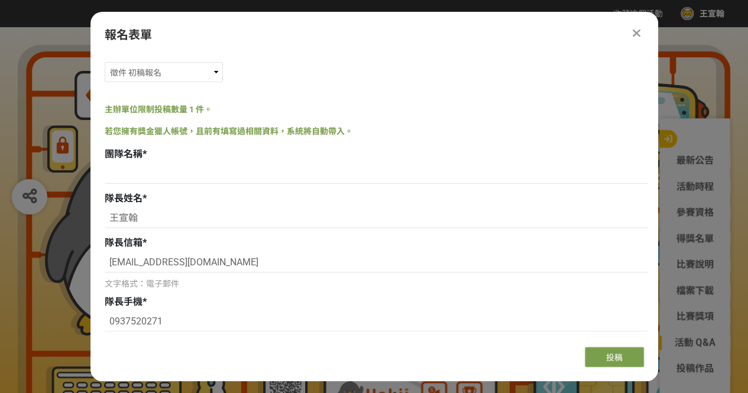
scroll to position [0, 0]
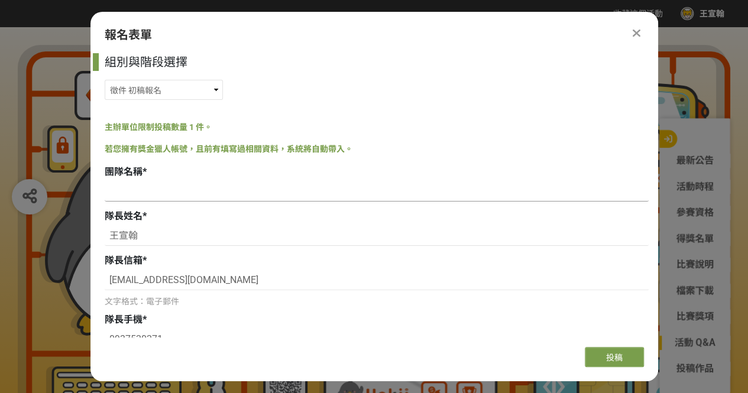
click at [171, 187] on input at bounding box center [377, 191] width 544 height 20
click at [637, 31] on icon at bounding box center [636, 33] width 8 height 12
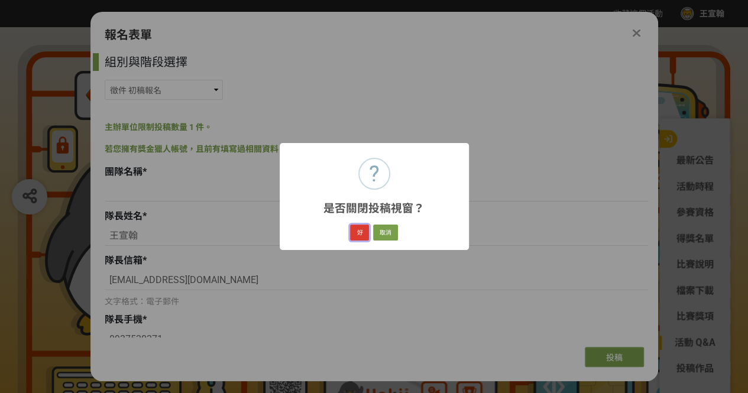
click at [364, 228] on button "好" at bounding box center [359, 233] width 19 height 17
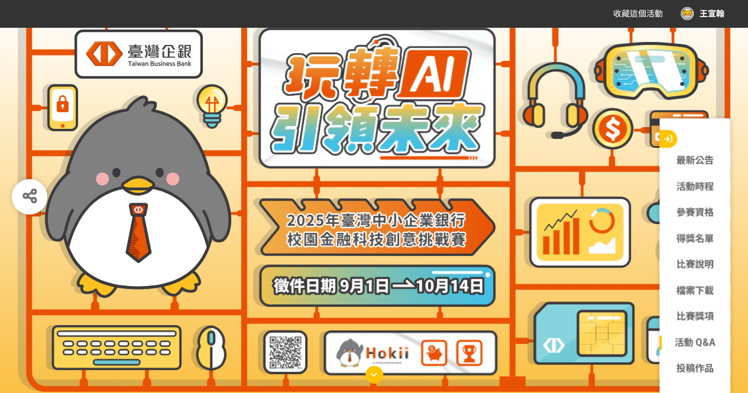
scroll to position [106, 0]
